Goal: Task Accomplishment & Management: Manage account settings

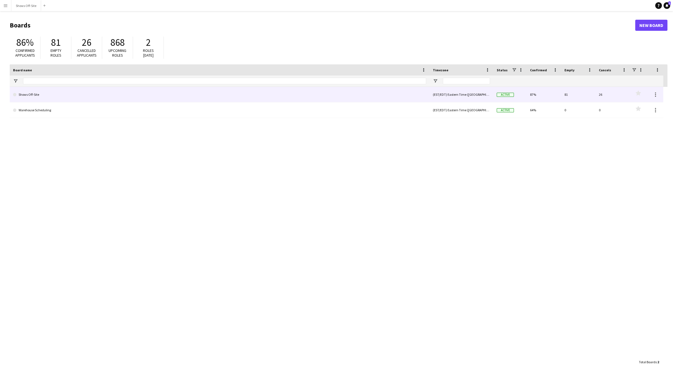
click at [33, 97] on link "Shows Off-Site" at bounding box center [219, 95] width 413 height 16
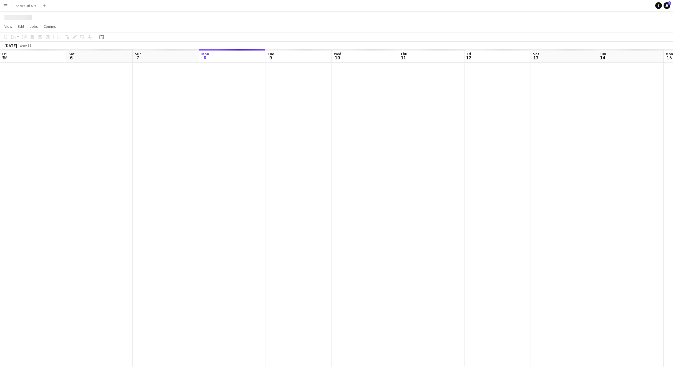
scroll to position [0, 133]
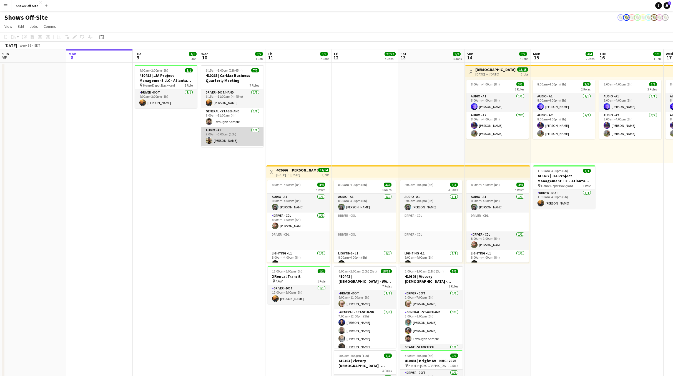
click at [230, 140] on app-card-role "Audio - A1 [DATE] 7:00am-5:00pm (10h) [PERSON_NAME]" at bounding box center [232, 136] width 62 height 19
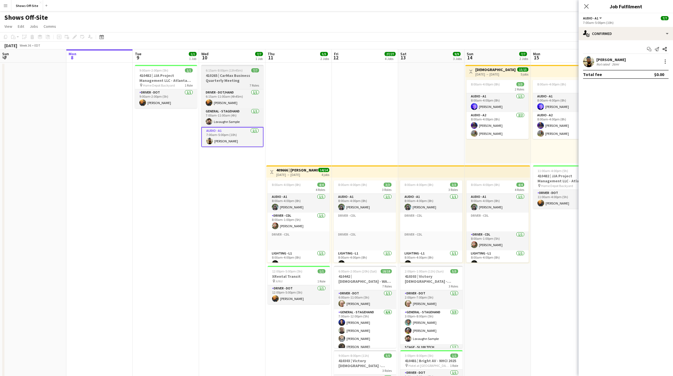
click at [232, 79] on h3 "410265 | CarMax Business Quarterly Meeting" at bounding box center [232, 78] width 62 height 10
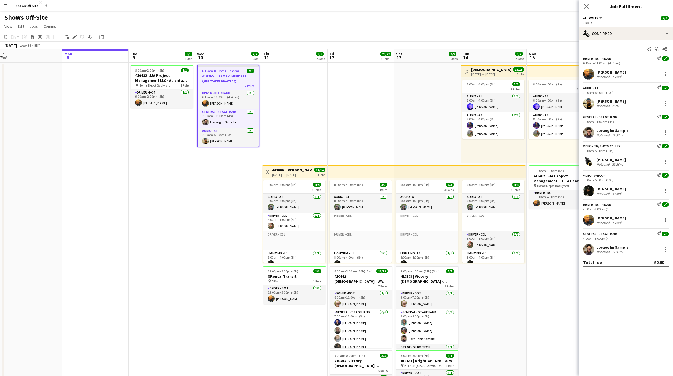
scroll to position [0, 139]
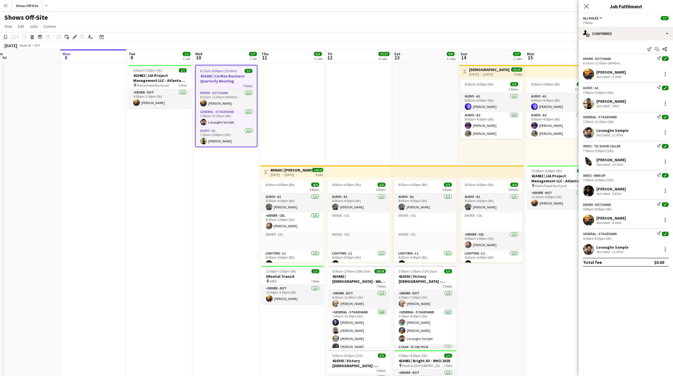
drag, startPoint x: 374, startPoint y: 141, endPoint x: 368, endPoint y: 131, distance: 12.2
click at [368, 131] on app-calendar-viewport "Fri 5 1/1 1 Job Sat 6 17/18 1 Job Sun 7 Mon 8 Tue 9 1/1 1 Job Wed 10 7/7 1 Job …" at bounding box center [336, 354] width 673 height 611
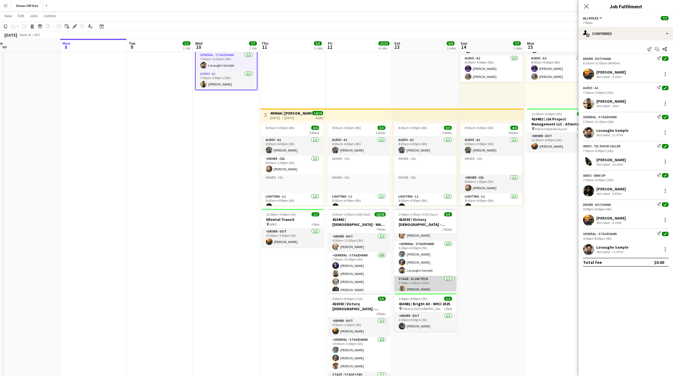
scroll to position [15, 0]
